Goal: Task Accomplishment & Management: Use online tool/utility

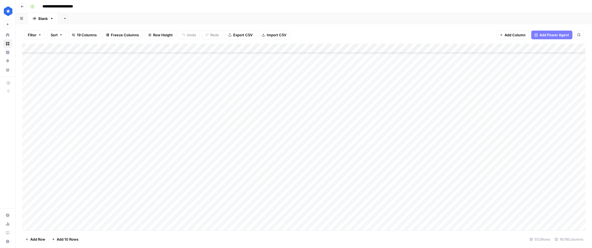
scroll to position [4335, 2]
click at [294, 150] on div "Add Column" at bounding box center [304, 137] width 564 height 186
click at [295, 161] on div "Add Column" at bounding box center [304, 137] width 564 height 186
click at [292, 167] on div "Add Column" at bounding box center [304, 137] width 564 height 186
click at [286, 178] on div "Add Column" at bounding box center [304, 137] width 564 height 186
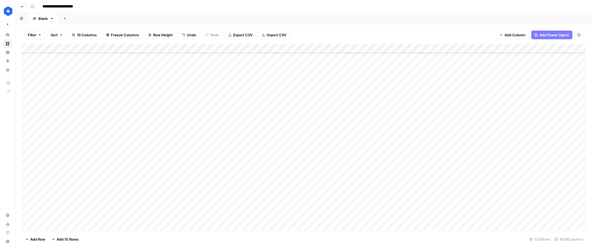
click at [281, 189] on div "Add Column" at bounding box center [304, 137] width 564 height 186
click at [284, 199] on div "Add Column" at bounding box center [304, 137] width 564 height 186
drag, startPoint x: 286, startPoint y: 204, endPoint x: 282, endPoint y: 173, distance: 32.1
click at [282, 173] on div "Add Column" at bounding box center [304, 137] width 564 height 186
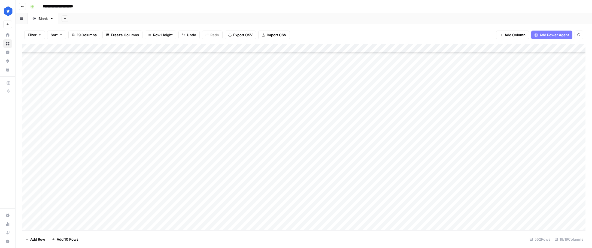
scroll to position [4408, 2]
drag, startPoint x: 279, startPoint y: 199, endPoint x: 273, endPoint y: 183, distance: 16.5
click at [273, 183] on div "Add Column" at bounding box center [304, 137] width 564 height 186
drag, startPoint x: 280, startPoint y: 109, endPoint x: 280, endPoint y: 146, distance: 37.1
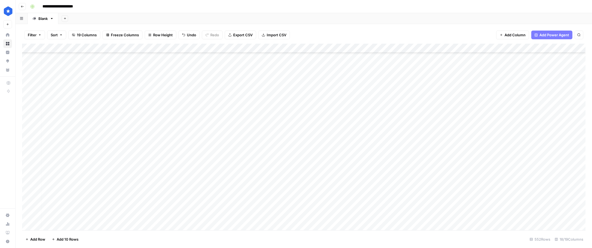
click at [280, 146] on div "Add Column" at bounding box center [304, 137] width 564 height 186
click at [279, 153] on div "Add Column" at bounding box center [304, 137] width 564 height 186
drag, startPoint x: 280, startPoint y: 150, endPoint x: 276, endPoint y: 183, distance: 33.3
click at [276, 183] on div "Add Column" at bounding box center [304, 137] width 564 height 186
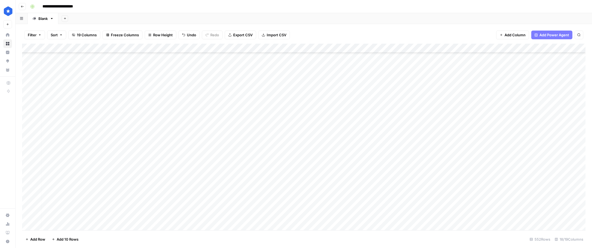
scroll to position [4597, 2]
drag, startPoint x: 282, startPoint y: 122, endPoint x: 279, endPoint y: 159, distance: 37.7
click at [279, 159] on div "Add Column" at bounding box center [304, 137] width 564 height 186
drag, startPoint x: 520, startPoint y: 50, endPoint x: 488, endPoint y: 50, distance: 32.4
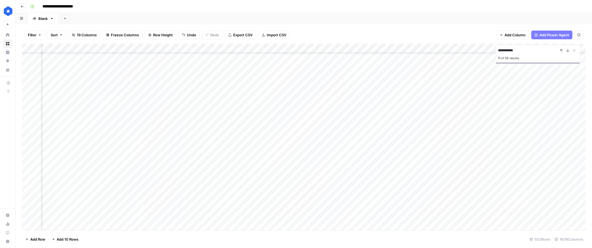
click at [488, 50] on div "**********" at bounding box center [304, 137] width 564 height 186
type input "**********"
click at [449, 89] on div "Add Column" at bounding box center [304, 137] width 564 height 186
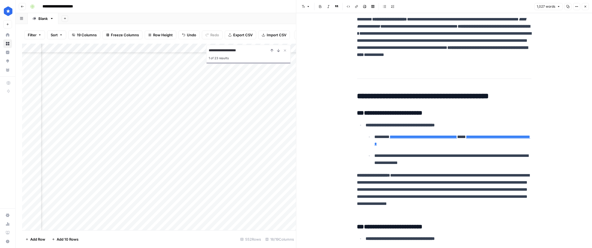
scroll to position [8, 0]
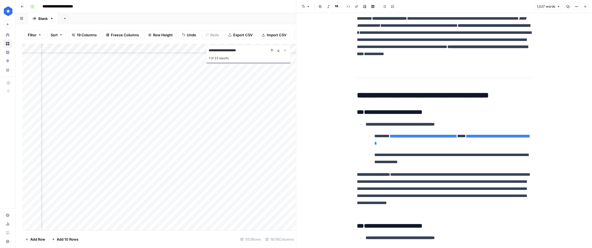
click at [231, 171] on div "Add Column" at bounding box center [159, 137] width 274 height 186
click at [86, 19] on div "Add Sheet" at bounding box center [325, 18] width 534 height 11
click at [41, 34] on button "Filter" at bounding box center [34, 35] width 21 height 9
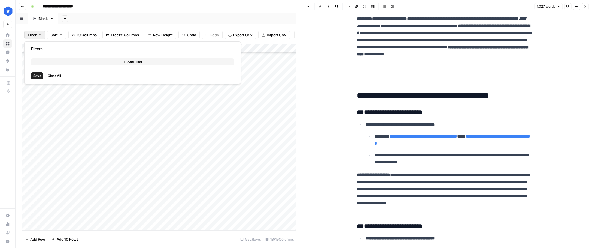
click at [81, 62] on button "Add Filter" at bounding box center [132, 61] width 203 height 7
click at [84, 64] on input "text" at bounding box center [65, 63] width 60 height 5
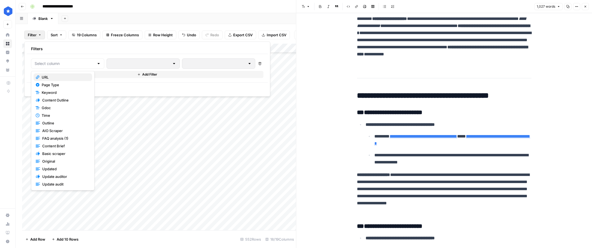
click at [84, 75] on span "URL" at bounding box center [65, 76] width 46 height 5
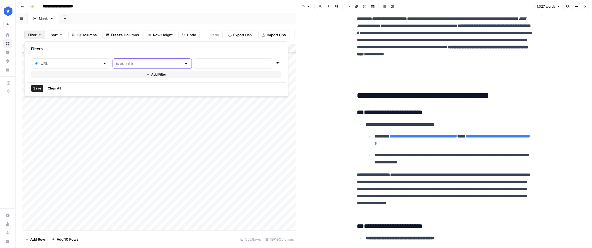
click at [125, 66] on input "text" at bounding box center [149, 63] width 66 height 5
click at [118, 89] on button "contains" at bounding box center [131, 93] width 60 height 8
type input "contains"
click at [198, 64] on input "text" at bounding box center [234, 63] width 72 height 5
type input "mobile"
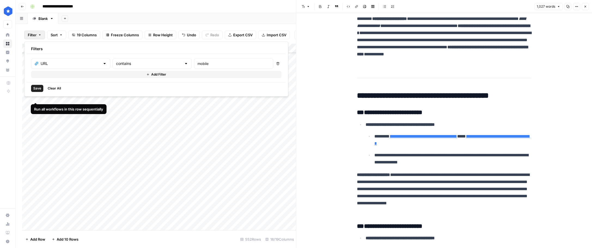
click at [40, 88] on span "Save" at bounding box center [37, 88] width 8 height 5
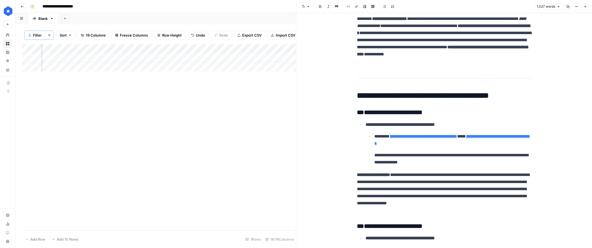
scroll to position [0, 222]
click at [93, 61] on div "Add Column" at bounding box center [159, 57] width 274 height 27
type textarea "**********"
click at [162, 48] on div "Add Column" at bounding box center [159, 57] width 274 height 27
click at [146, 56] on div "Add Column" at bounding box center [159, 57] width 274 height 27
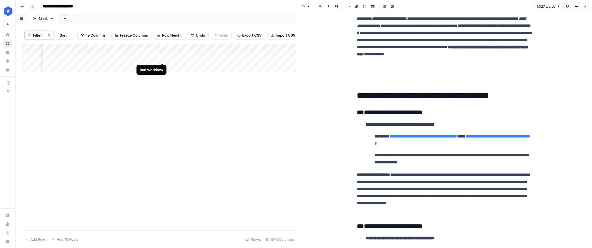
click at [162, 57] on div "Add Column" at bounding box center [159, 57] width 274 height 27
click at [162, 58] on div "Add Column" at bounding box center [159, 57] width 274 height 27
click at [70, 57] on div "Add Column" at bounding box center [159, 57] width 274 height 27
type textarea "**********"
click at [164, 57] on div "Add Column" at bounding box center [159, 57] width 274 height 27
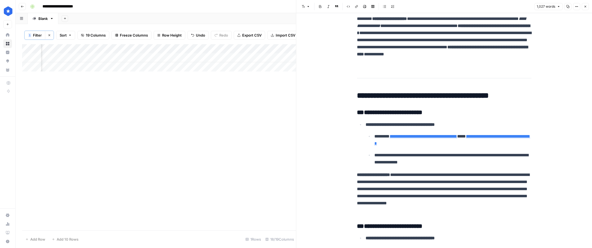
click at [51, 35] on icon "button" at bounding box center [49, 35] width 3 height 3
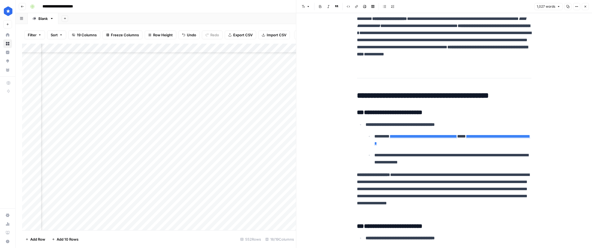
scroll to position [4405, 40]
click at [228, 184] on div "Add Column" at bounding box center [159, 137] width 274 height 186
type textarea "**********"
click at [291, 184] on div "Add Column" at bounding box center [159, 137] width 274 height 186
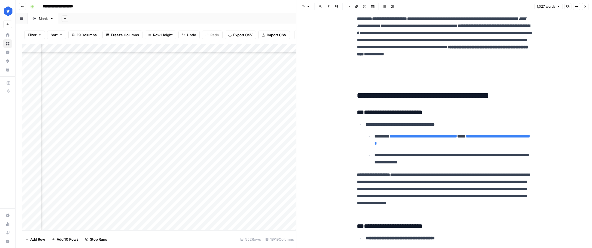
click at [291, 184] on div "Add Column" at bounding box center [159, 137] width 274 height 186
click at [207, 153] on div "Add Column" at bounding box center [159, 137] width 274 height 186
click at [198, 208] on div "Add Column" at bounding box center [159, 137] width 274 height 186
type textarea "**********"
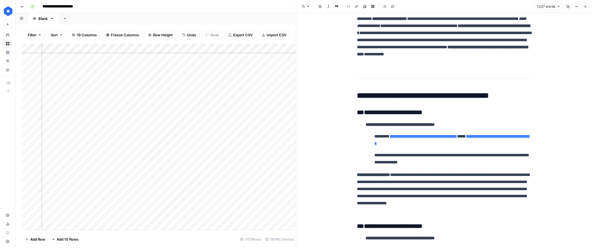
click at [197, 201] on div "Add Column" at bounding box center [159, 137] width 274 height 186
click at [209, 210] on div "Add Column" at bounding box center [159, 137] width 274 height 186
click at [221, 209] on div "Add Column" at bounding box center [159, 137] width 274 height 186
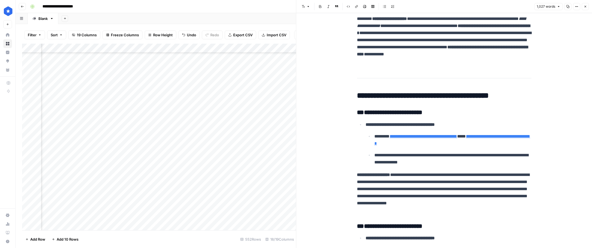
drag, startPoint x: 214, startPoint y: 199, endPoint x: 218, endPoint y: 197, distance: 4.8
click at [214, 199] on div "Add Column" at bounding box center [159, 137] width 274 height 186
type textarea "**********"
click at [203, 214] on div "Add Column" at bounding box center [159, 137] width 274 height 186
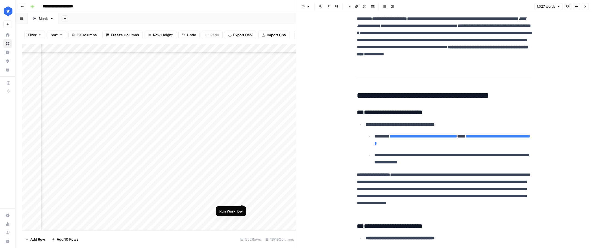
click at [244, 198] on div "Add Column" at bounding box center [159, 137] width 274 height 186
click at [261, 165] on div "Add Column" at bounding box center [159, 137] width 274 height 186
click at [237, 165] on div "Add Column" at bounding box center [159, 137] width 274 height 186
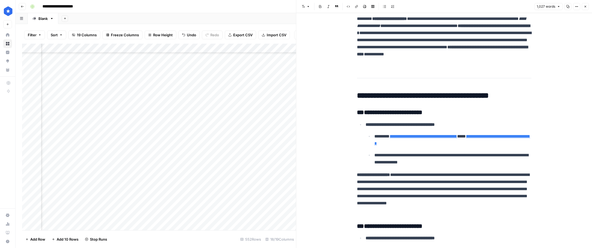
scroll to position [8, 0]
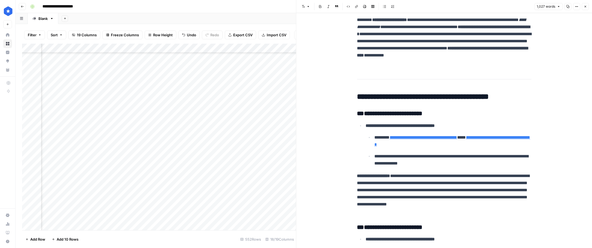
drag, startPoint x: 266, startPoint y: 107, endPoint x: 267, endPoint y: 164, distance: 57.0
click at [267, 164] on div "Add Column" at bounding box center [159, 137] width 274 height 186
